Goal: Check status: Check status

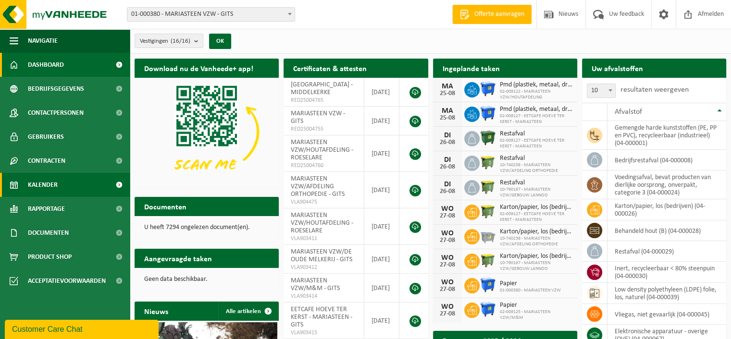
click at [51, 180] on span "Kalender" at bounding box center [43, 185] width 30 height 24
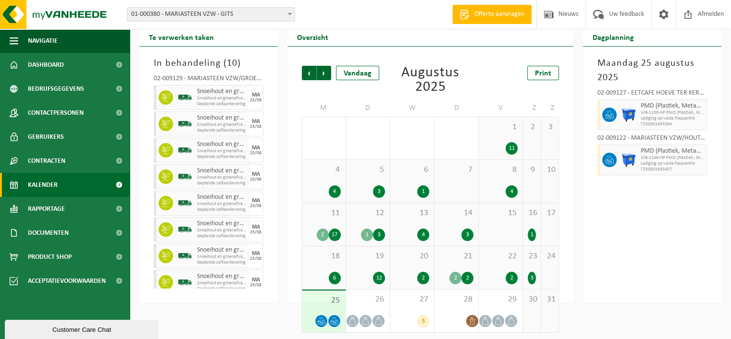
scroll to position [34, 0]
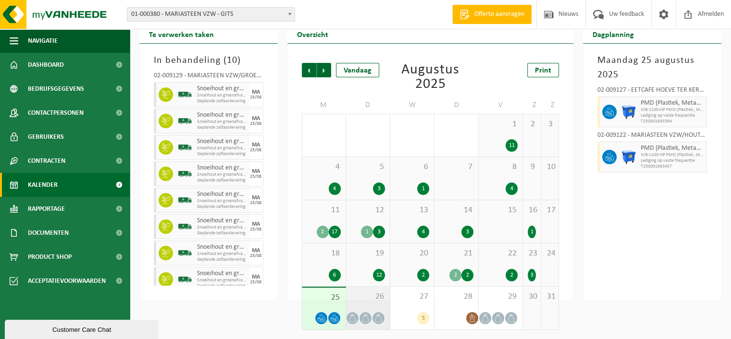
click at [379, 299] on span "26" at bounding box center [368, 297] width 34 height 11
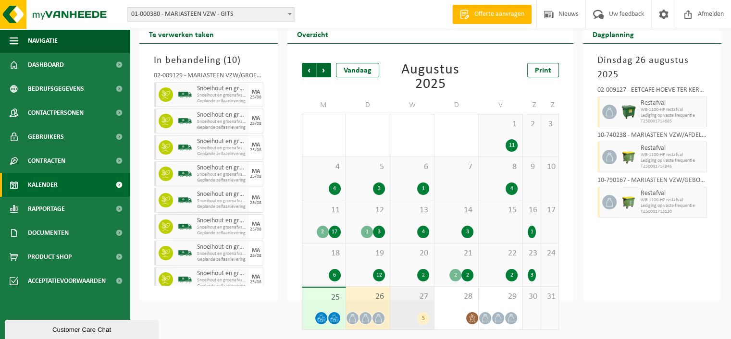
click at [421, 302] on div "27 5" at bounding box center [412, 308] width 44 height 43
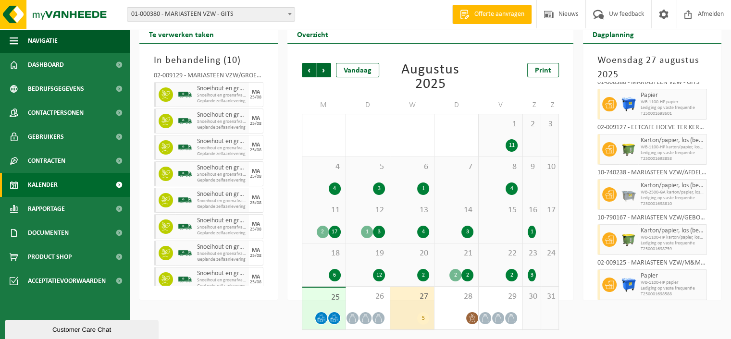
scroll to position [0, 0]
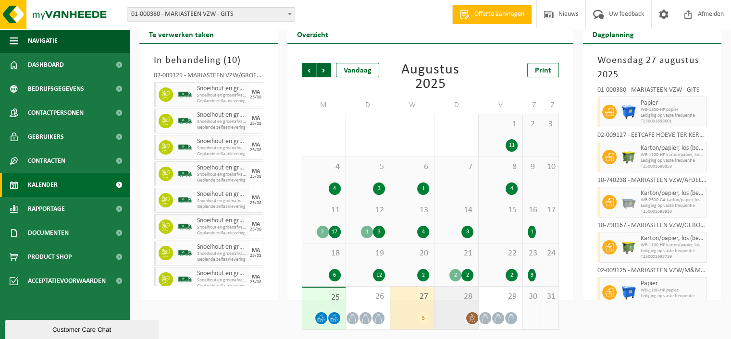
click at [446, 313] on div "28" at bounding box center [456, 308] width 44 height 43
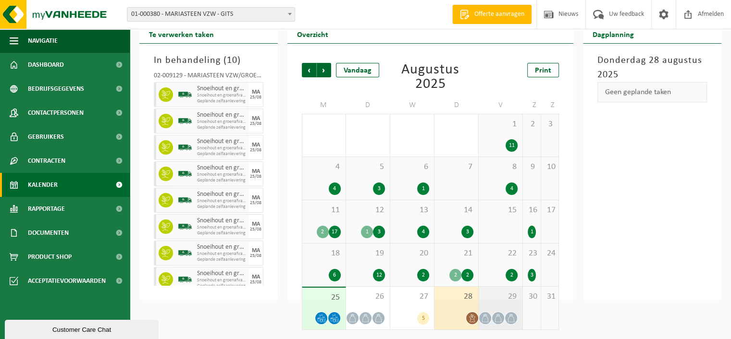
click at [501, 305] on div "29" at bounding box center [500, 308] width 44 height 43
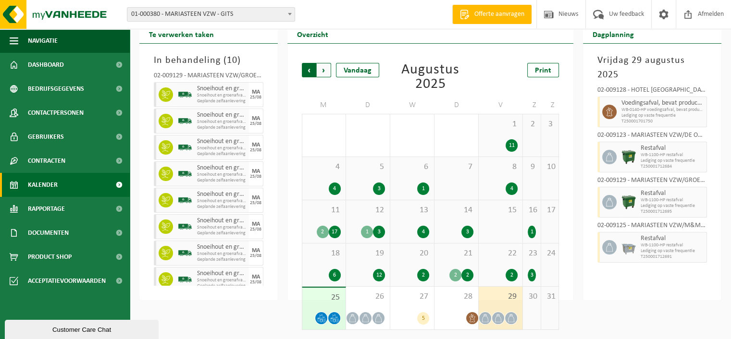
click at [322, 71] on span "Volgende" at bounding box center [324, 70] width 14 height 14
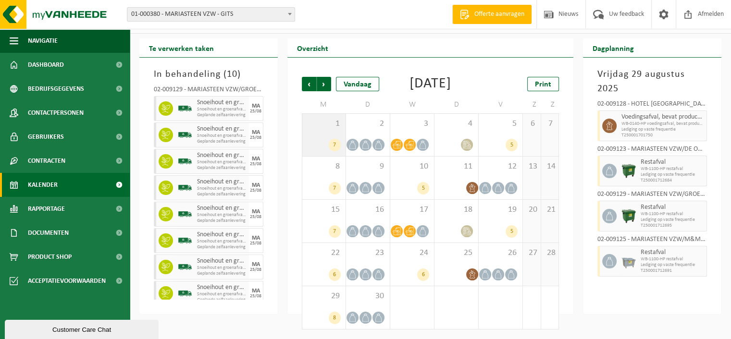
click at [319, 136] on div "1 7" at bounding box center [323, 135] width 43 height 42
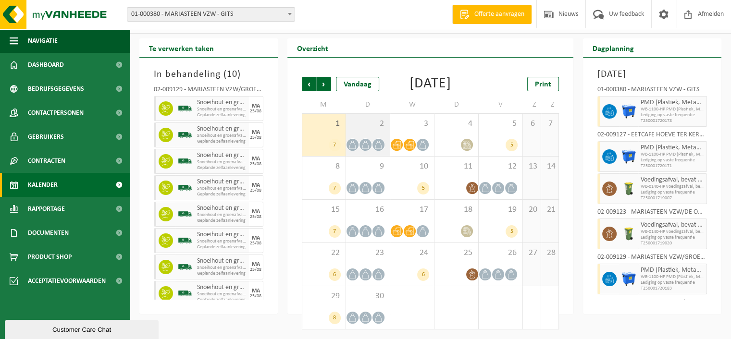
click at [360, 132] on div "2" at bounding box center [368, 135] width 44 height 42
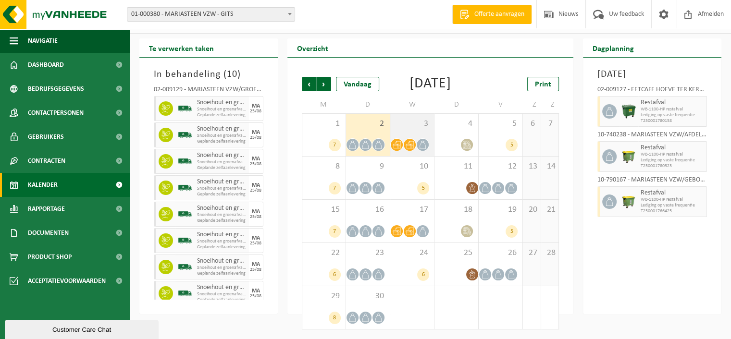
click at [411, 139] on span at bounding box center [410, 145] width 12 height 12
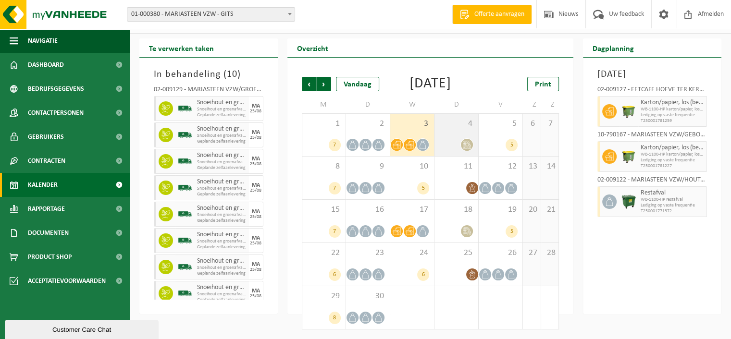
click at [461, 134] on div "4" at bounding box center [456, 135] width 44 height 42
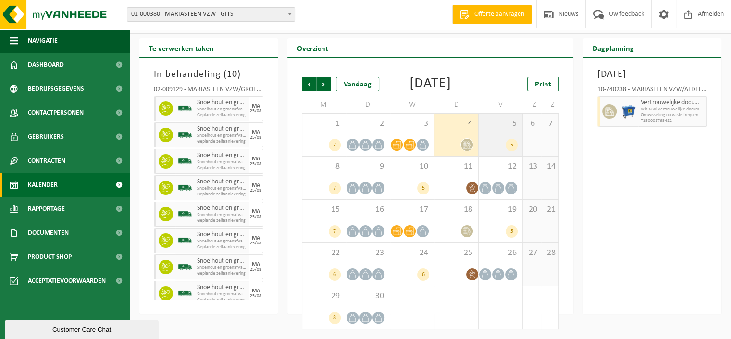
click at [493, 135] on div "5 5" at bounding box center [500, 135] width 44 height 42
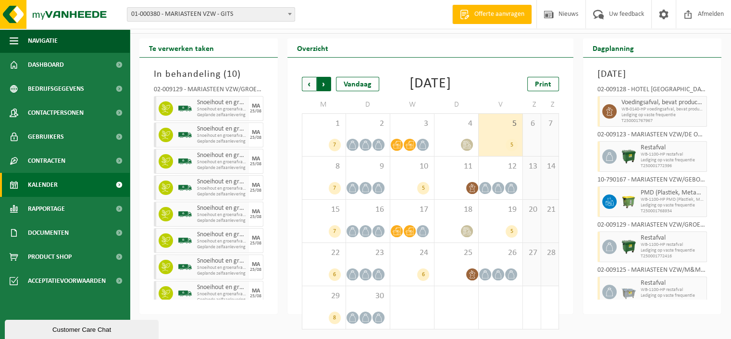
click at [307, 77] on span "Vorige" at bounding box center [309, 84] width 14 height 14
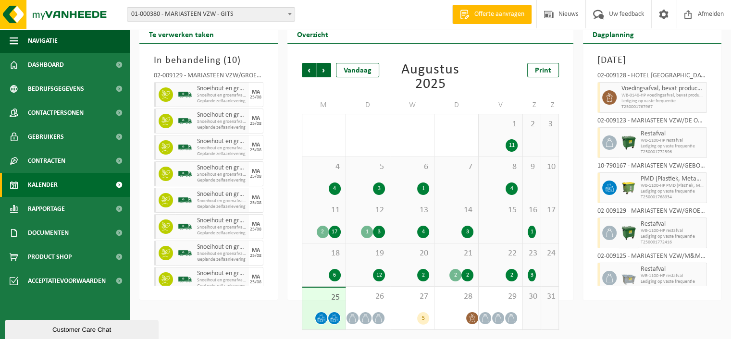
click at [307, 68] on span "Vorige" at bounding box center [309, 70] width 14 height 14
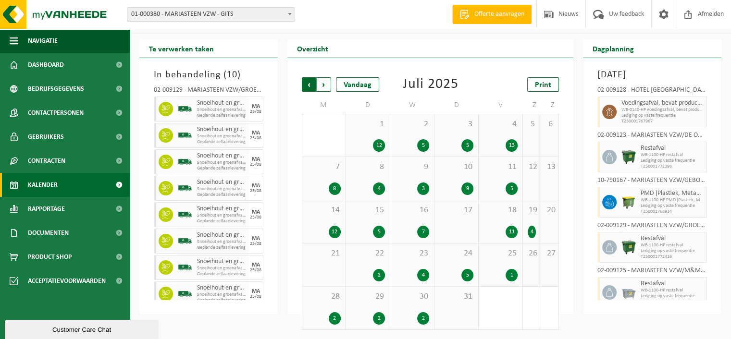
click at [323, 83] on span "Volgende" at bounding box center [324, 84] width 14 height 14
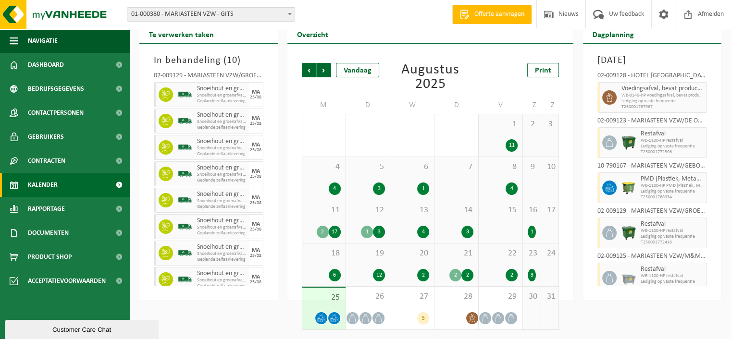
click at [324, 209] on span "11" at bounding box center [324, 210] width 34 height 11
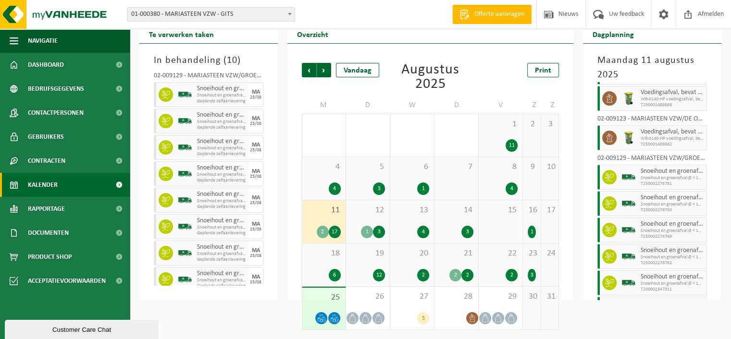
scroll to position [0, 0]
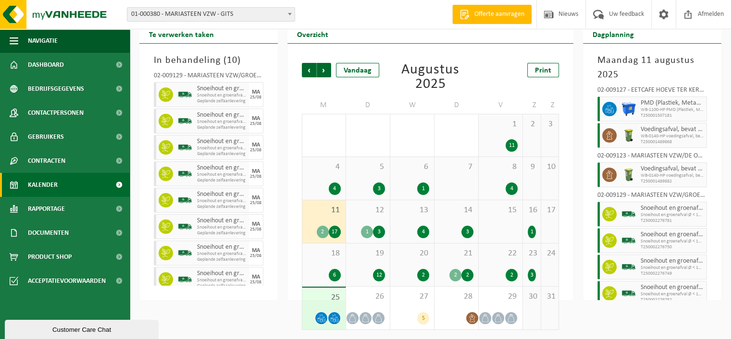
click at [369, 212] on span "12" at bounding box center [368, 210] width 34 height 11
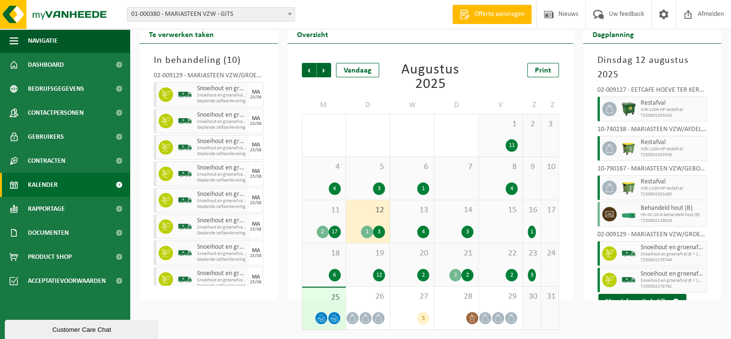
scroll to position [8, 0]
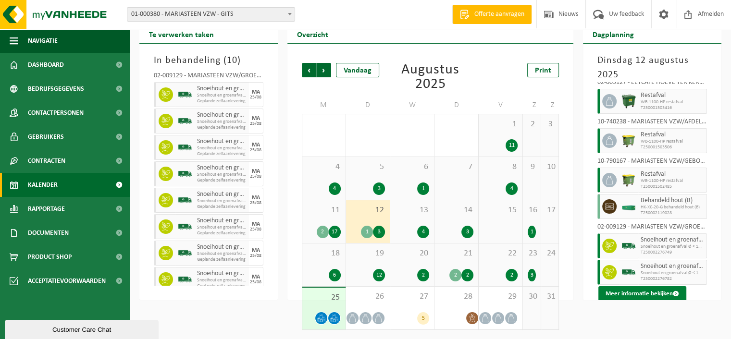
click at [644, 293] on button "Meer informatie bekijken" at bounding box center [642, 293] width 88 height 15
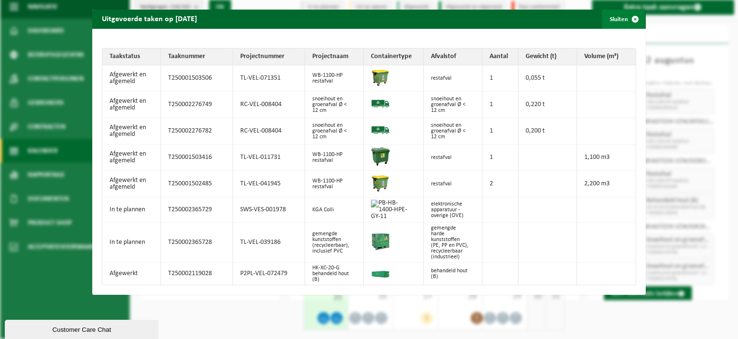
click at [626, 19] on span "button" at bounding box center [635, 19] width 19 height 19
